Goal: Transaction & Acquisition: Subscribe to service/newsletter

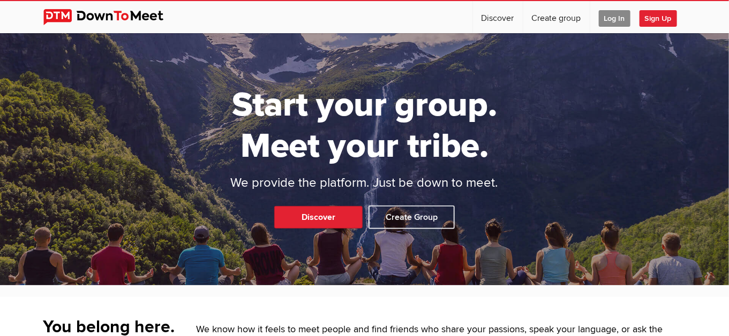
scroll to position [142, 0]
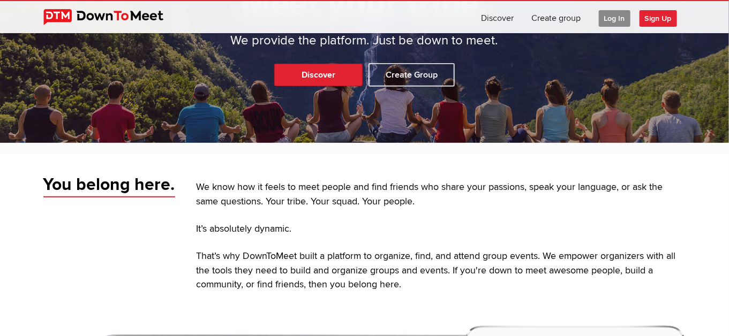
drag, startPoint x: 199, startPoint y: 258, endPoint x: 544, endPoint y: 259, distance: 345.0
click at [605, 259] on p "That’s why DownToMeet built a platform to organize, find, and attend group even…" at bounding box center [442, 271] width 490 height 43
click at [453, 259] on p "That’s why DownToMeet built a platform to organize, find, and attend group even…" at bounding box center [442, 271] width 490 height 43
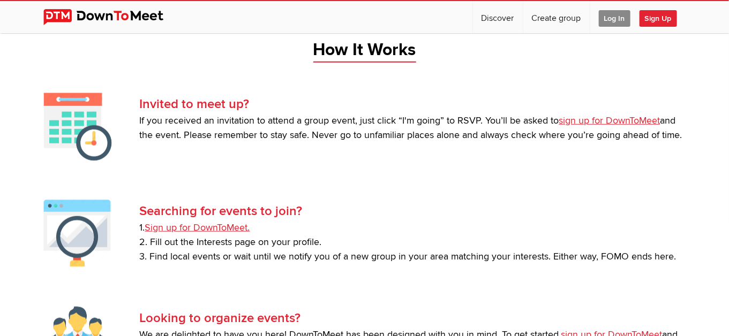
scroll to position [1896, 0]
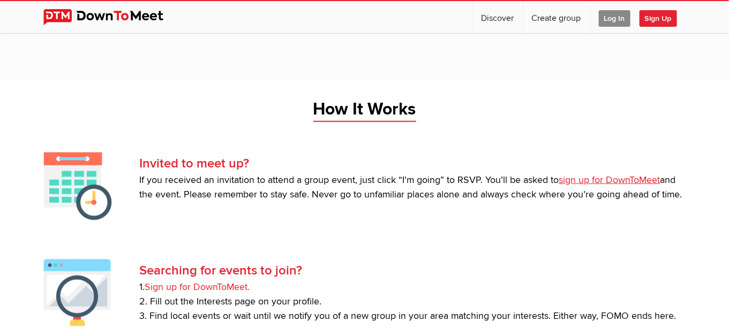
click at [217, 288] on link "Sign up for DownToMeet." at bounding box center [197, 287] width 105 height 11
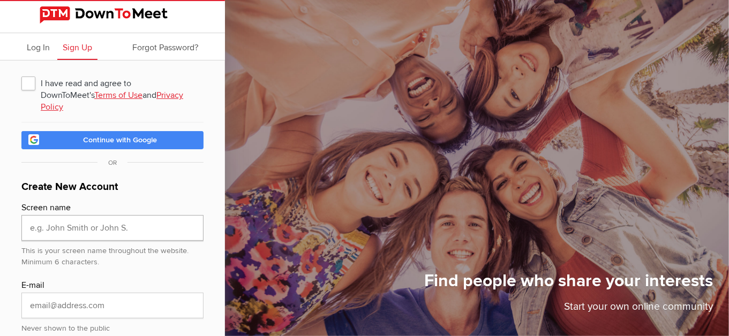
click at [54, 221] on input "text" at bounding box center [112, 228] width 182 height 26
type input "[PERSON_NAME]"
click at [37, 299] on input "email" at bounding box center [112, 306] width 182 height 26
type input "[EMAIL_ADDRESS][DOMAIN_NAME]"
click at [389, 245] on div "Find people who share your interests Start your own online community" at bounding box center [455, 168] width 547 height 336
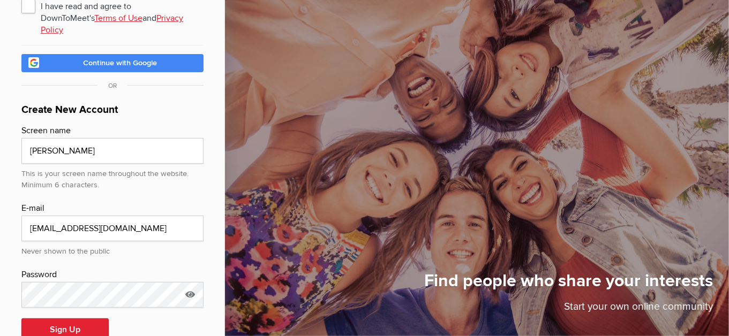
scroll to position [94, 0]
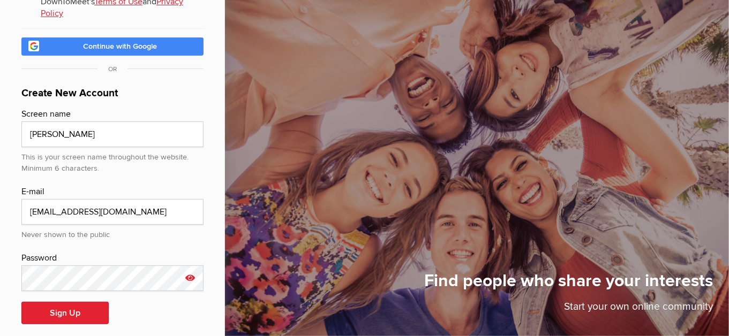
click at [186, 266] on icon at bounding box center [190, 278] width 16 height 25
click at [69, 302] on button "Sign Up" at bounding box center [64, 313] width 87 height 22
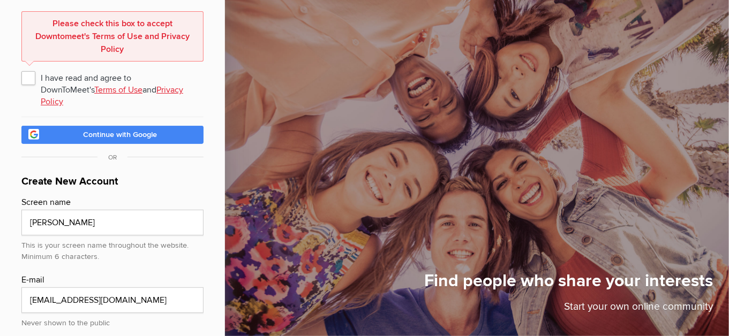
scroll to position [52, 0]
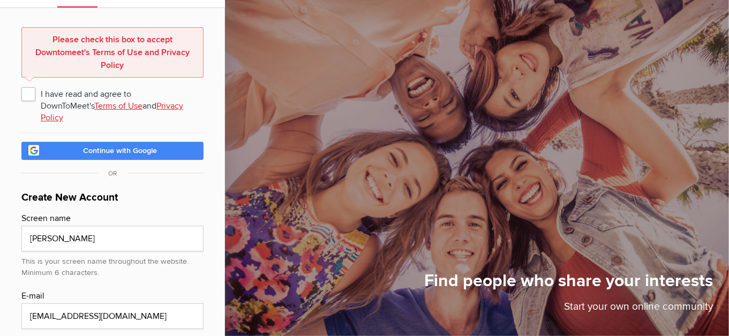
click at [29, 97] on span "I have read and agree to DownToMeet's Terms of Use and Privacy Policy" at bounding box center [112, 93] width 182 height 19
click at [21, 84] on input "I have read and agree to DownToMeet's Terms of Use and Privacy Policy" at bounding box center [21, 84] width 1 height 1
checkbox input "true"
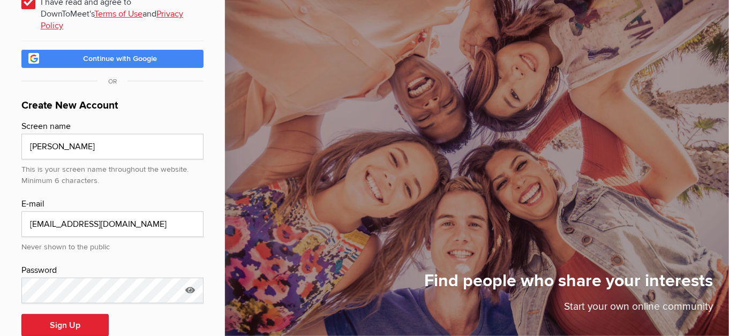
scroll to position [94, 0]
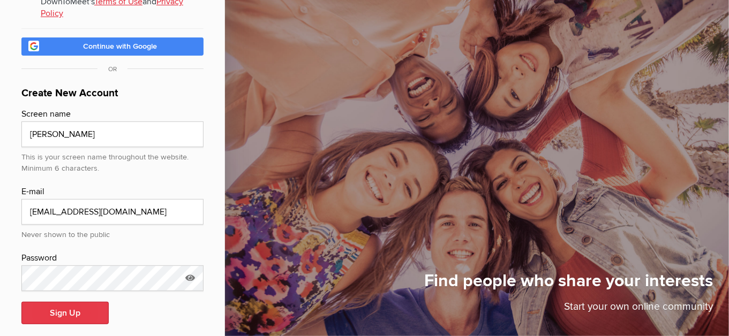
click at [57, 302] on button "Sign Up" at bounding box center [64, 313] width 87 height 22
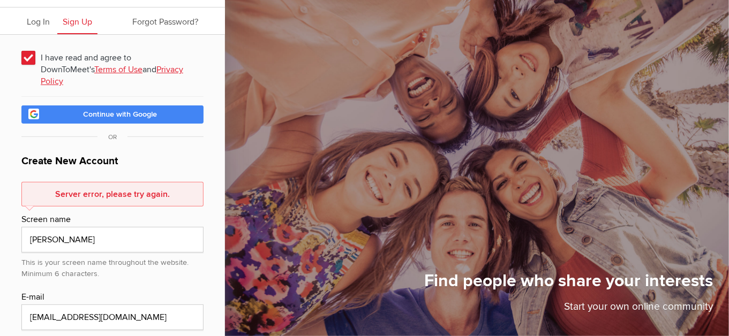
scroll to position [0, 0]
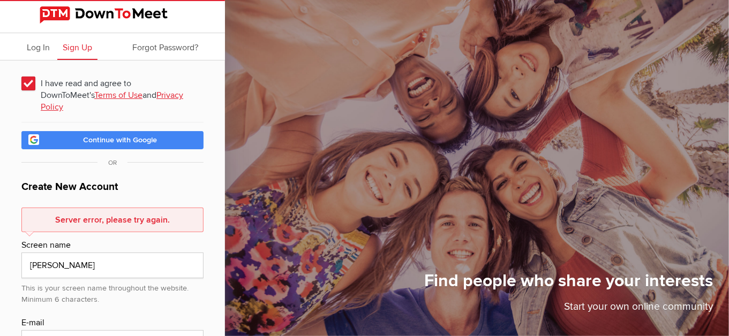
click at [323, 102] on div "Find people who share your interests Start your own online community" at bounding box center [455, 168] width 547 height 336
